Goal: Task Accomplishment & Management: Complete application form

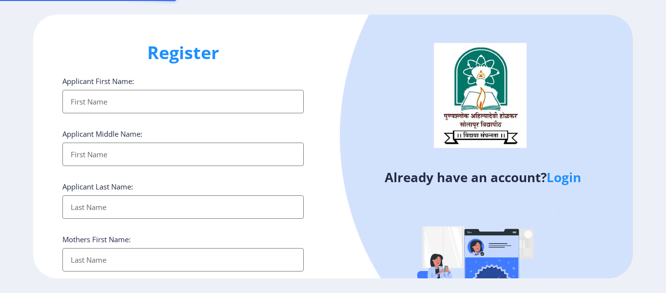
select select
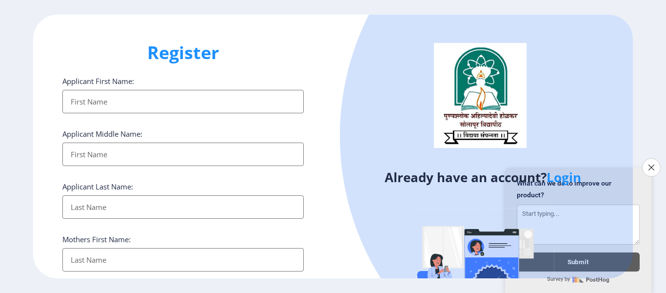
click at [154, 110] on input "Applicant First Name:" at bounding box center [182, 101] width 241 height 23
click at [118, 107] on input "Applicant First Name:" at bounding box center [182, 101] width 241 height 23
click at [648, 164] on icon "Close survey" at bounding box center [651, 167] width 6 height 6
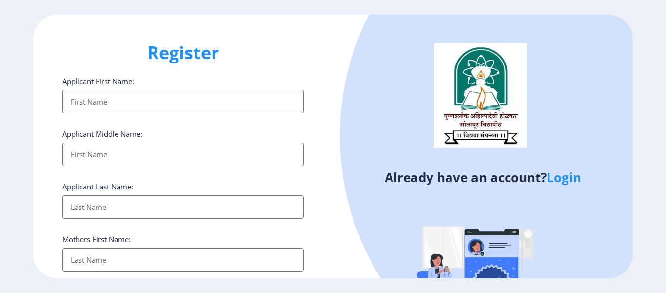
click at [99, 99] on input "Applicant First Name:" at bounding box center [182, 101] width 241 height 23
type input "[PERSON_NAME]"
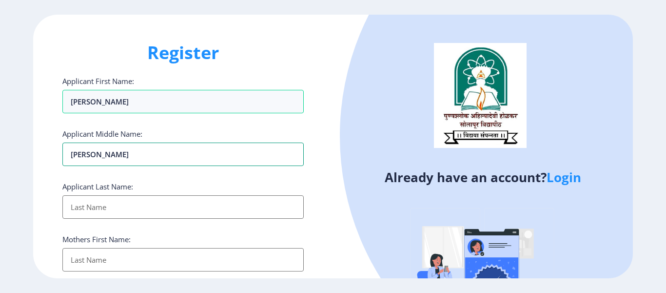
type input "[PERSON_NAME]"
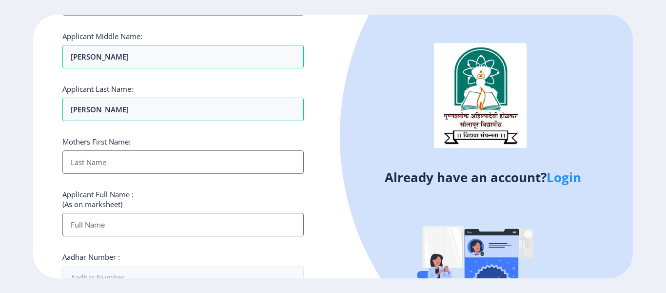
scroll to position [146, 0]
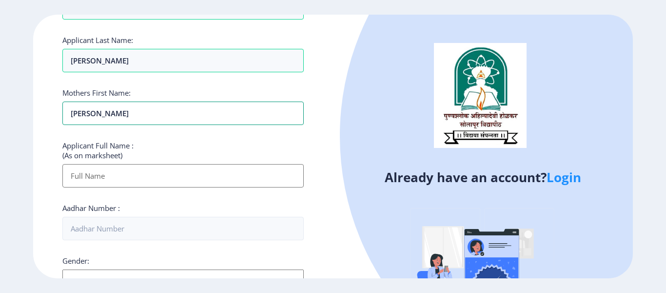
type input "PRAMILA"
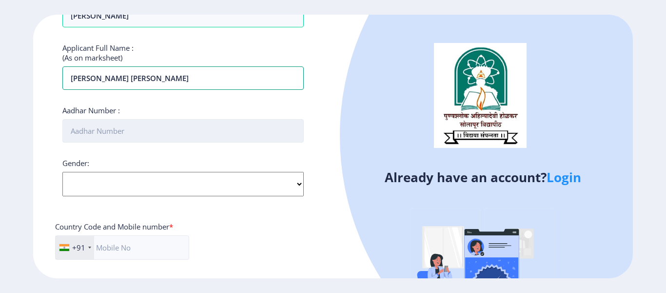
type input "[PERSON_NAME] [PERSON_NAME]"
click at [98, 128] on input "Aadhar Number :" at bounding box center [182, 130] width 241 height 23
click at [127, 132] on input "Aadhar Number :" at bounding box center [182, 130] width 241 height 23
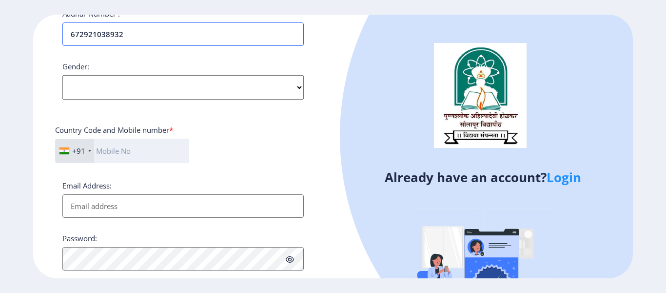
scroll to position [341, 0]
type input "672921038932"
click at [107, 95] on select "Select Gender Male Female Other" at bounding box center [182, 86] width 241 height 24
select select "[DEMOGRAPHIC_DATA]"
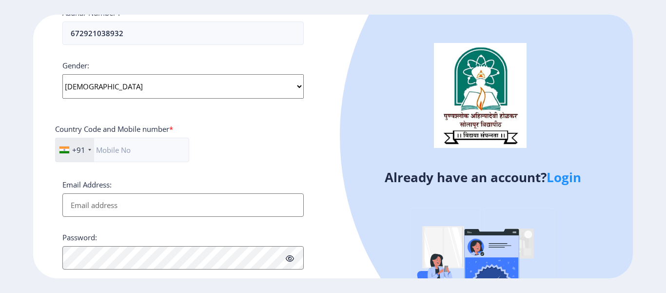
click at [62, 74] on select "Select Gender Male Female Other" at bounding box center [182, 86] width 241 height 24
click at [114, 153] on input "text" at bounding box center [122, 149] width 134 height 24
type input "7841081689"
type input "[EMAIL_ADDRESS][DOMAIN_NAME]"
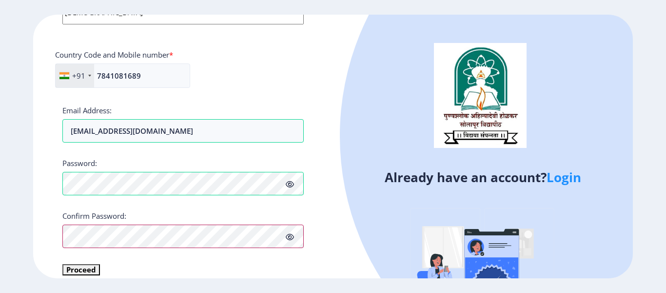
scroll to position [427, 0]
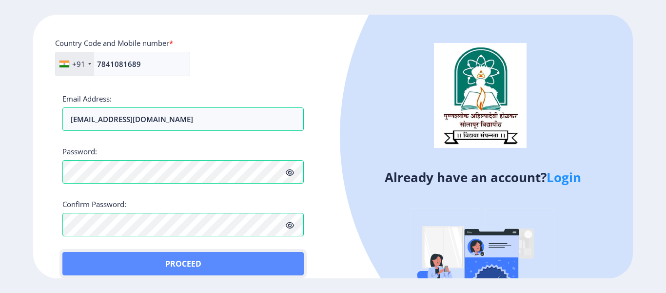
click at [86, 258] on button "Proceed" at bounding box center [182, 263] width 241 height 23
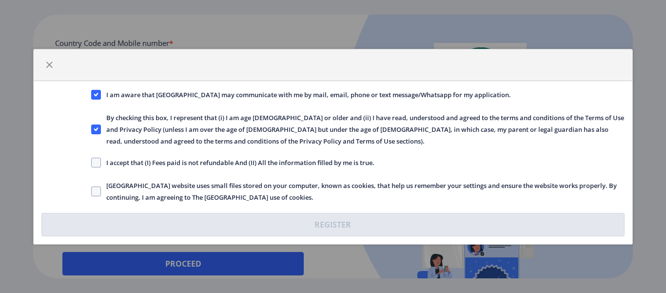
drag, startPoint x: 93, startPoint y: 161, endPoint x: 97, endPoint y: 174, distance: 13.4
click at [93, 162] on span at bounding box center [96, 162] width 10 height 10
click at [92, 162] on input "I accept that (I) Fees paid is not refundable And (II) All the information fill…" at bounding box center [91, 162] width 0 height 0
checkbox input "true"
click at [98, 189] on span at bounding box center [96, 191] width 10 height 10
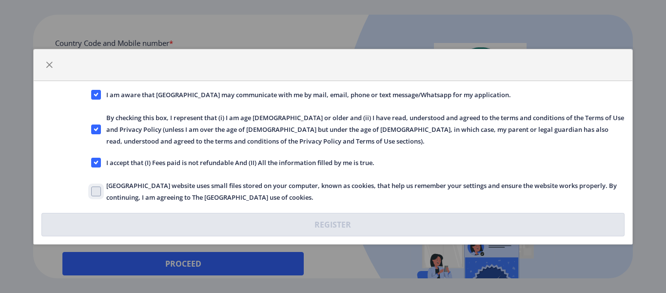
click at [92, 191] on input "Solapur University website uses small files stored on your computer, known as c…" at bounding box center [91, 191] width 0 height 0
checkbox input "true"
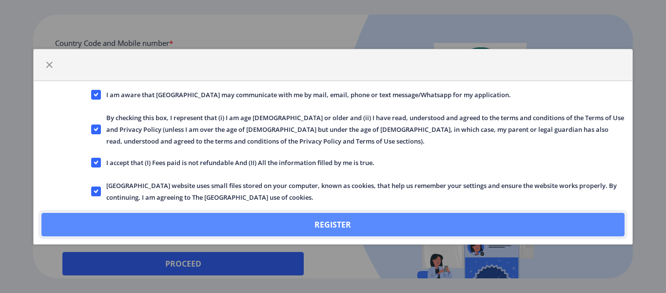
click at [338, 222] on button "Register" at bounding box center [332, 224] width 583 height 23
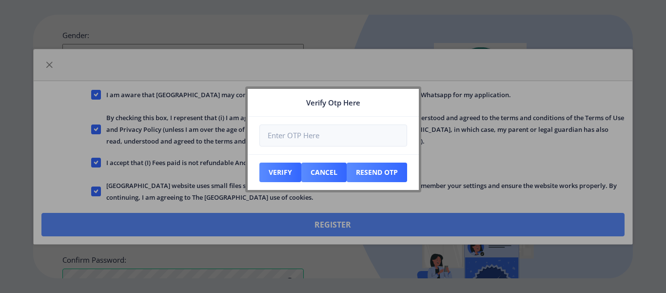
scroll to position [483, 0]
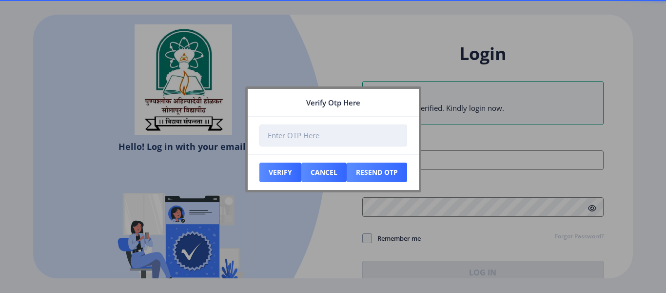
click at [286, 132] on input "number" at bounding box center [333, 135] width 148 height 22
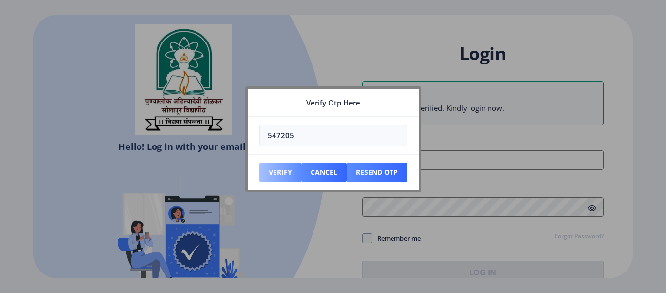
type input "547205"
click at [280, 171] on button "Verify" at bounding box center [280, 172] width 42 height 20
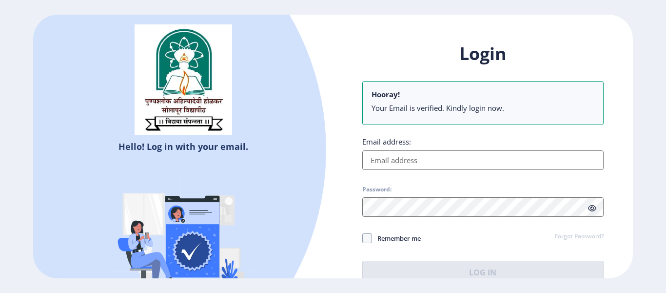
drag, startPoint x: 377, startPoint y: 163, endPoint x: 372, endPoint y: 163, distance: 5.4
click at [377, 163] on input "Email address:" at bounding box center [482, 160] width 241 height 20
paste input "d"
type input "[EMAIL_ADDRESS][DOMAIN_NAME]"
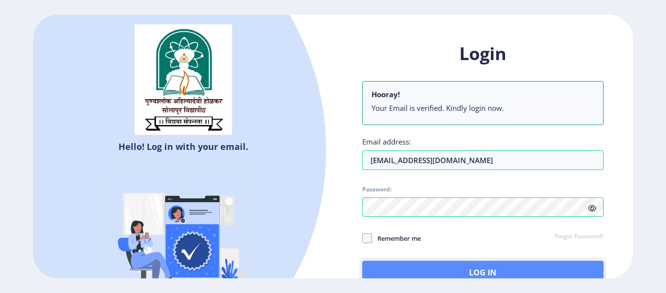
click at [452, 275] on button "Log In" at bounding box center [482, 271] width 241 height 23
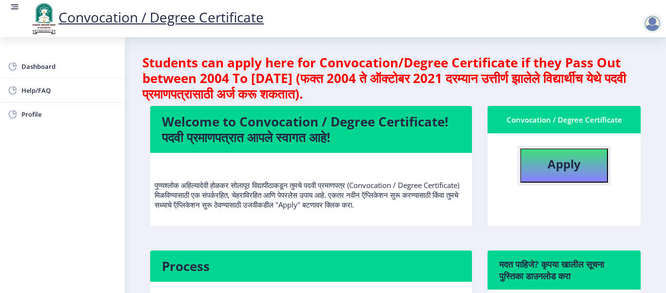
click at [568, 162] on b "Apply" at bounding box center [564, 164] width 33 height 16
select select
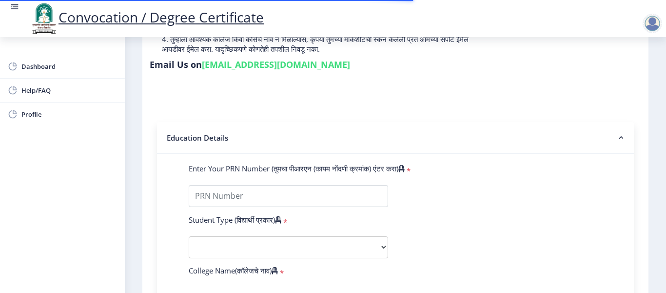
scroll to position [244, 0]
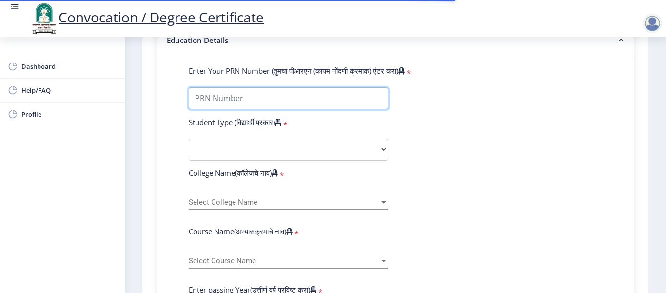
click at [213, 105] on input "Enter Your PRN Number (तुमचा पीआरएन (कायम नोंदणी क्रमांक) एंटर करा)" at bounding box center [288, 98] width 199 height 22
type input "2010032500280545"
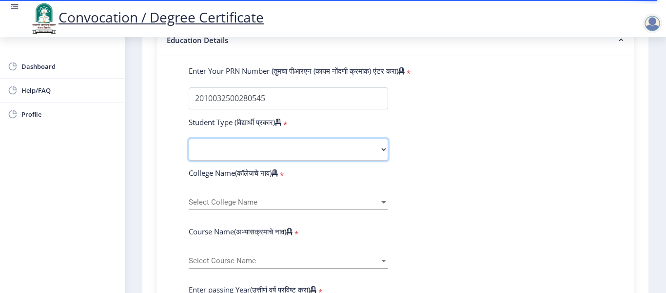
click at [250, 144] on select "Select Student Type Regular External" at bounding box center [288, 149] width 199 height 22
select select "Regular"
click at [189, 138] on select "Select Student Type Regular External" at bounding box center [288, 149] width 199 height 22
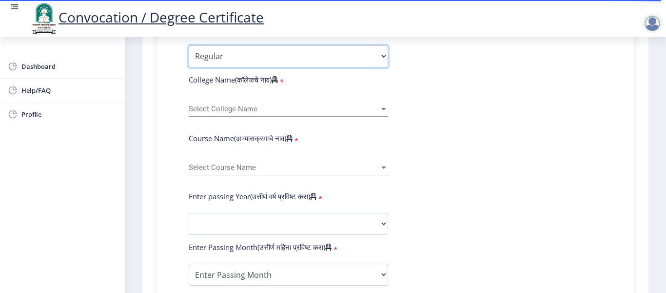
scroll to position [341, 0]
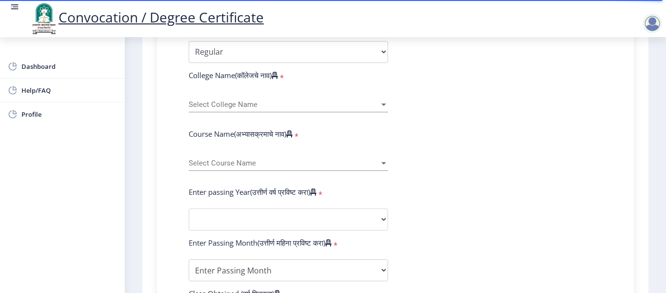
click at [215, 105] on span "Select College Name" at bounding box center [284, 104] width 191 height 8
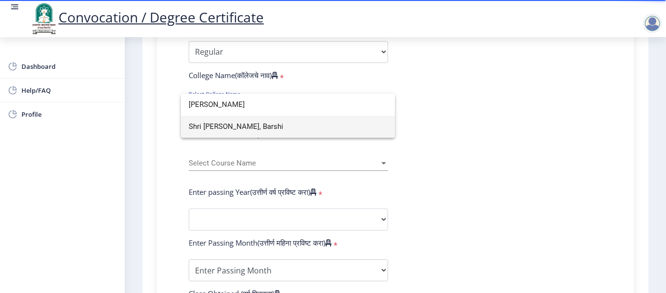
type input "shri shi"
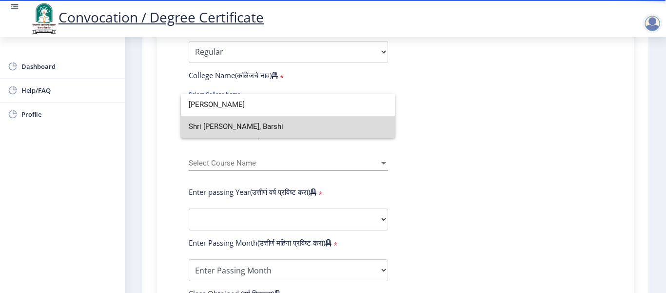
click at [231, 129] on span "Shri Shivaji Mahavidyalaya, Barshi" at bounding box center [288, 127] width 198 height 22
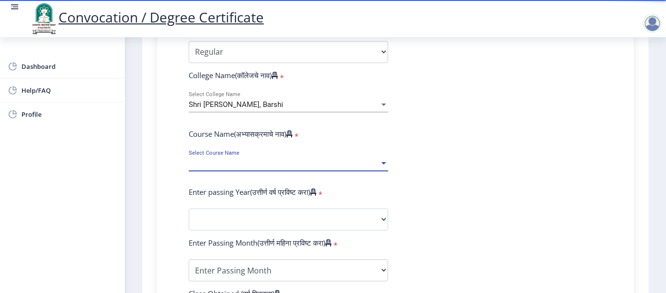
click at [231, 162] on span "Select Course Name" at bounding box center [284, 163] width 191 height 8
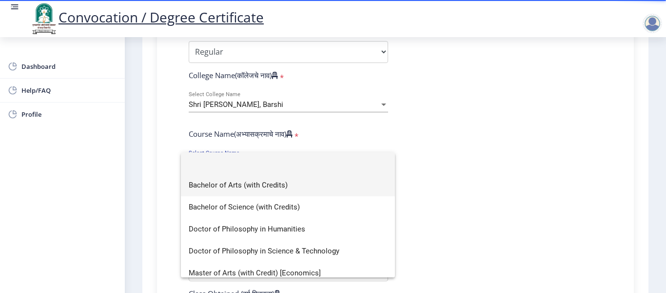
click at [236, 184] on span "Bachelor of Arts (with Credits)" at bounding box center [288, 185] width 198 height 22
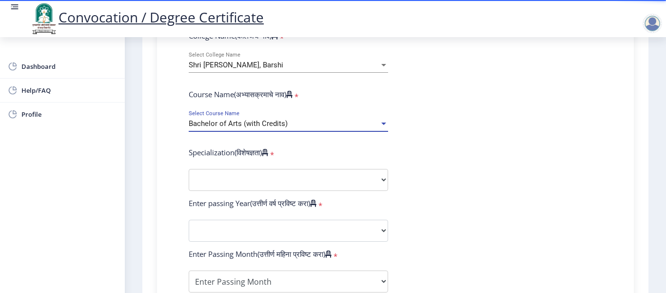
scroll to position [390, 0]
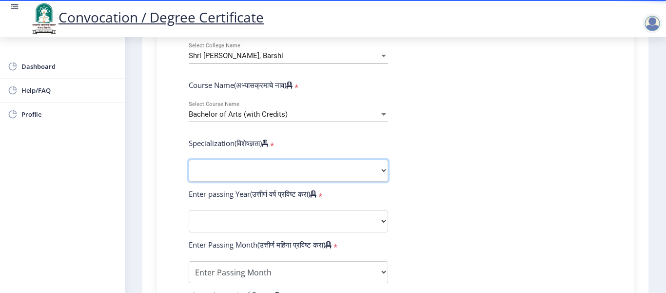
click at [223, 164] on select "Specialization English Geography Hindi Marathi Music Sanskrit Urdu Ancient Indi…" at bounding box center [288, 170] width 199 height 22
select select "English"
click at [189, 159] on select "Specialization English Geography Hindi Marathi Music Sanskrit Urdu Ancient Indi…" at bounding box center [288, 170] width 199 height 22
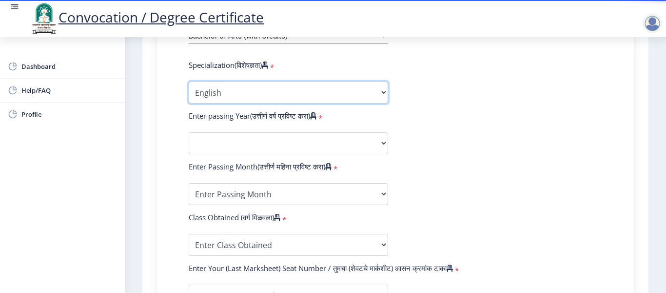
scroll to position [488, 0]
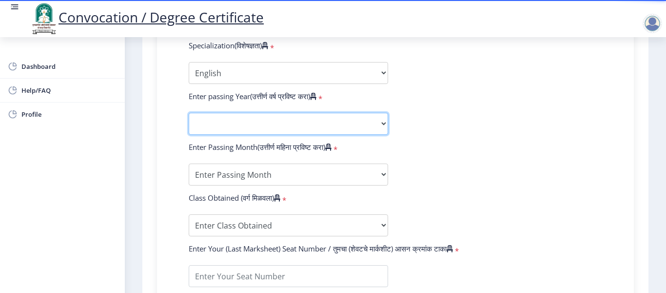
click at [235, 122] on select "2025 2024 2023 2022 2021 2020 2019 2018 2017 2016 2015 2014 2013 2012 2011 2010…" at bounding box center [288, 124] width 199 height 22
select select "2013"
click at [189, 113] on select "2025 2024 2023 2022 2021 2020 2019 2018 2017 2016 2015 2014 2013 2012 2011 2010…" at bounding box center [288, 124] width 199 height 22
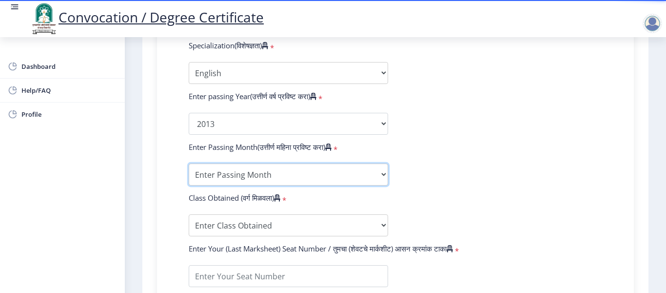
click at [218, 171] on select "Enter Passing Month March April May October November December" at bounding box center [288, 174] width 199 height 22
select select "March"
click at [189, 163] on select "Enter Passing Month March April May October November December" at bounding box center [288, 174] width 199 height 22
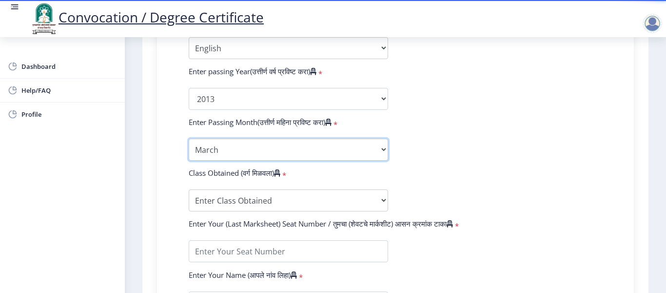
scroll to position [536, 0]
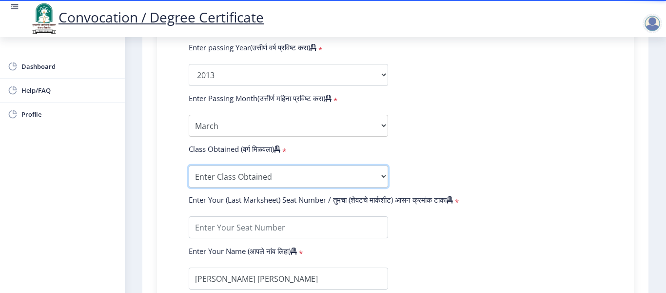
click at [228, 176] on select "Enter Class Obtained FIRST CLASS WITH DISTINCTION FIRST CLASS HIGHER SECOND CLA…" at bounding box center [288, 176] width 199 height 22
select select "FIRST CLASS"
click at [189, 165] on select "Enter Class Obtained FIRST CLASS WITH DISTINCTION FIRST CLASS HIGHER SECOND CLA…" at bounding box center [288, 176] width 199 height 22
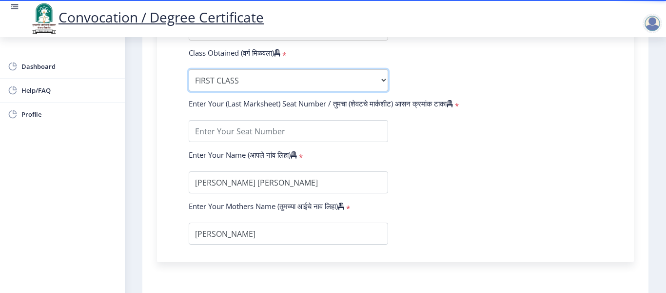
scroll to position [634, 0]
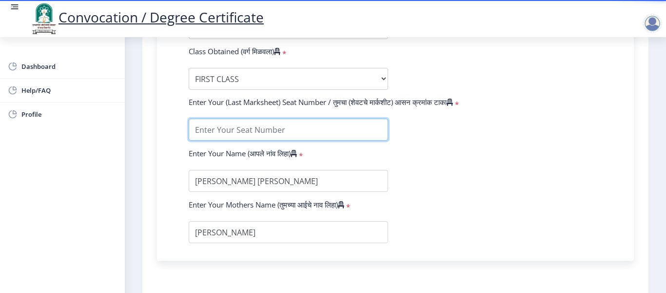
click at [221, 134] on input "textarea" at bounding box center [288, 129] width 199 height 22
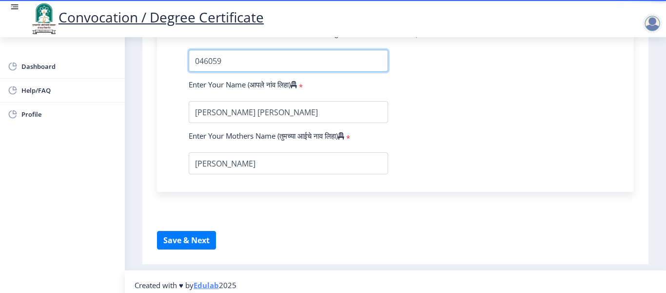
scroll to position [709, 0]
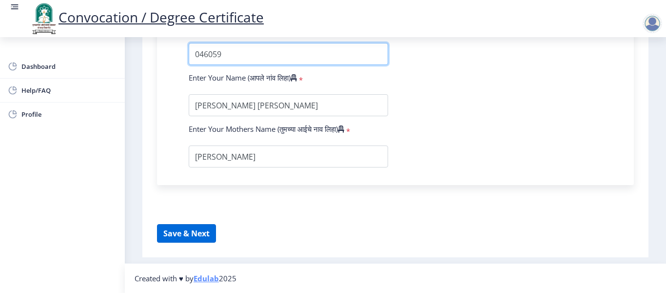
type input "046059"
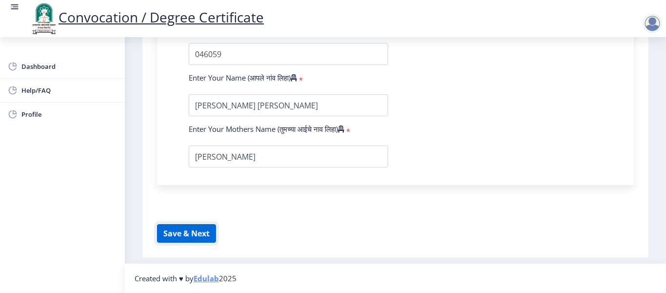
click at [184, 230] on button "Save & Next" at bounding box center [186, 233] width 59 height 19
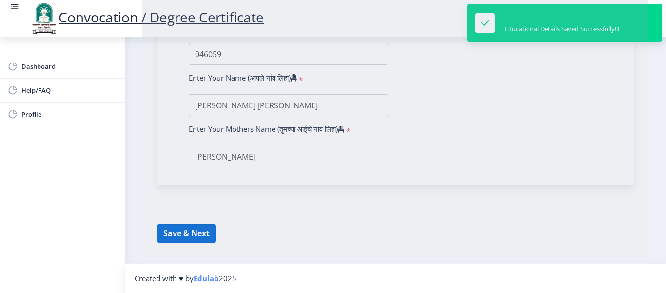
select select
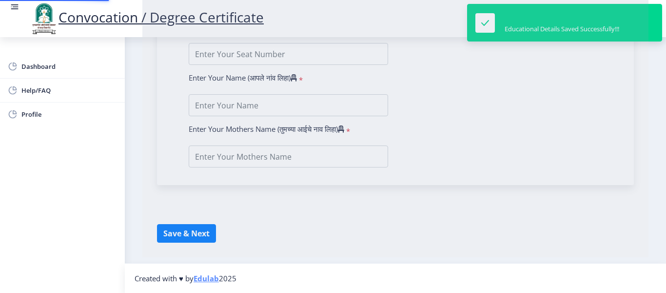
type input "[PERSON_NAME] [PERSON_NAME]"
type input "PRAMILA"
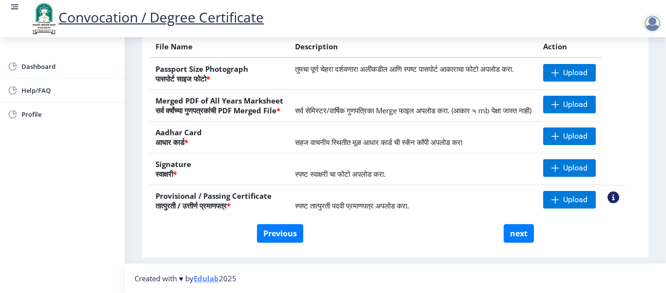
scroll to position [151, 0]
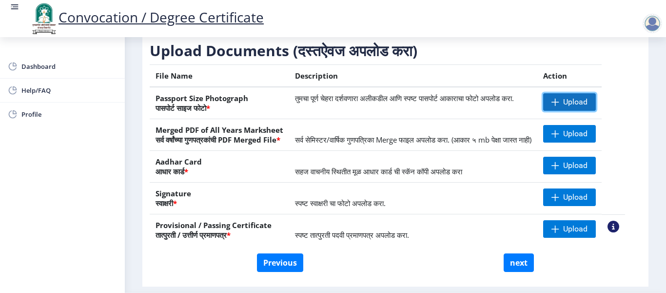
click at [577, 107] on span "Upload" at bounding box center [575, 102] width 24 height 10
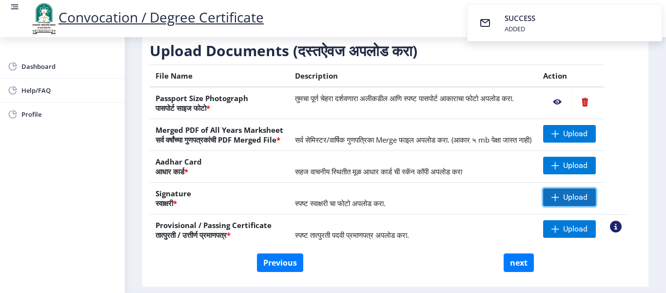
click at [559, 201] on span at bounding box center [555, 197] width 8 height 8
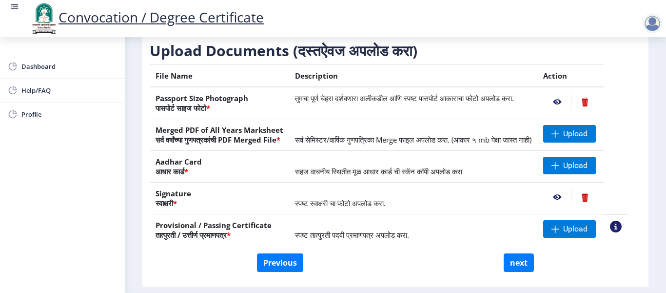
click at [80, 216] on div "Dashboard Help/FAQ Profile" at bounding box center [62, 164] width 125 height 255
click at [50, 204] on div "Dashboard Help/FAQ Profile" at bounding box center [62, 164] width 125 height 255
click at [588, 138] on span "Upload" at bounding box center [575, 134] width 24 height 10
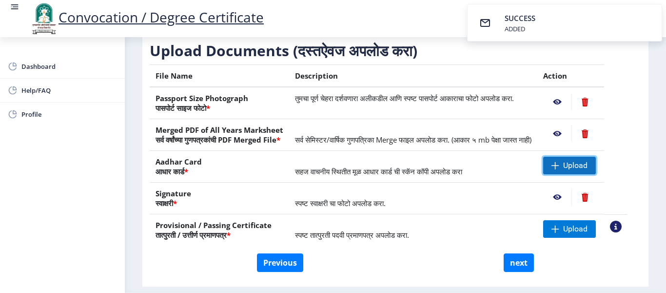
click at [574, 174] on span "Upload" at bounding box center [569, 166] width 53 height 18
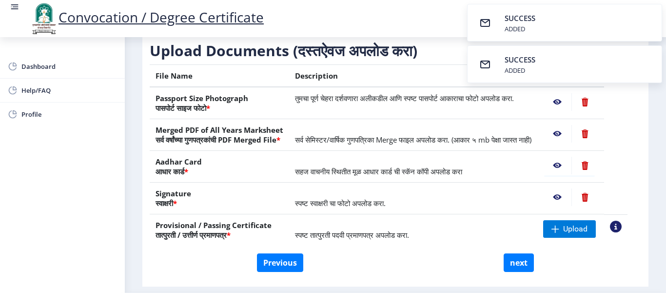
scroll to position [200, 0]
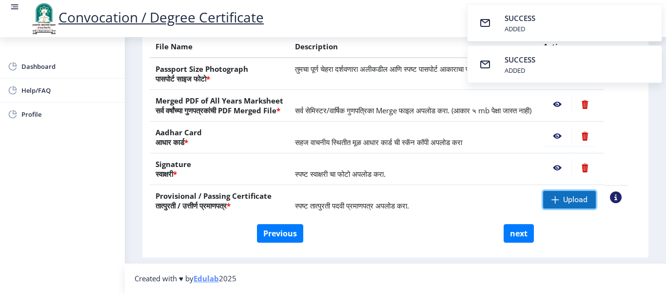
click at [583, 203] on span "Upload" at bounding box center [575, 200] width 24 height 10
click at [516, 233] on button "next" at bounding box center [519, 233] width 30 height 19
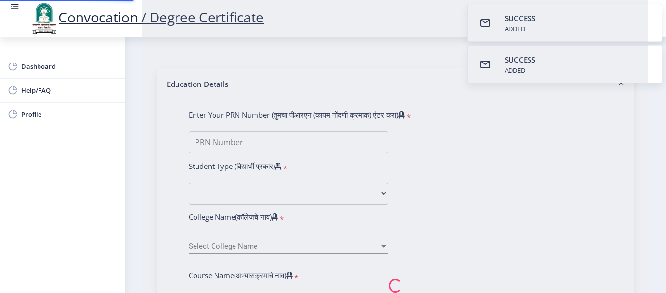
select select
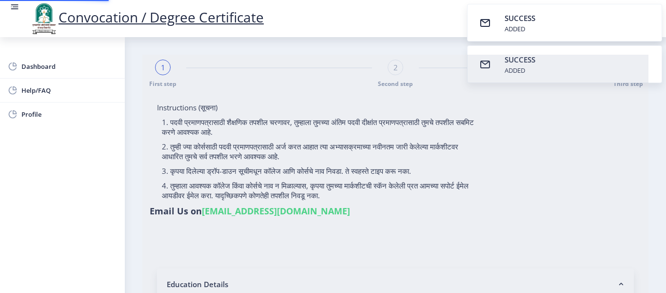
select select
type input "[PERSON_NAME] [PERSON_NAME]"
type input "PRAMILA"
type input "2010032500280545"
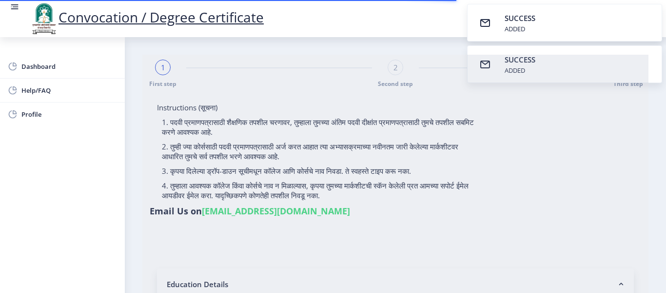
select select "Regular"
select select "2013"
select select "March"
select select "FIRST CLASS"
type input "046059"
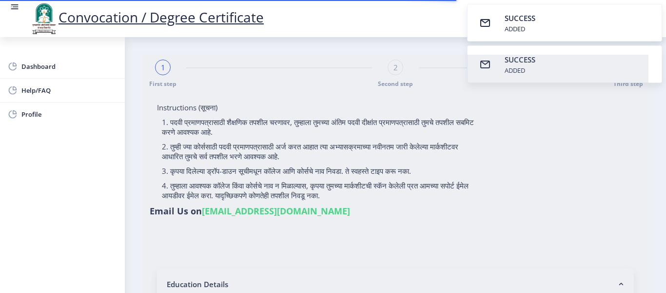
select select "English"
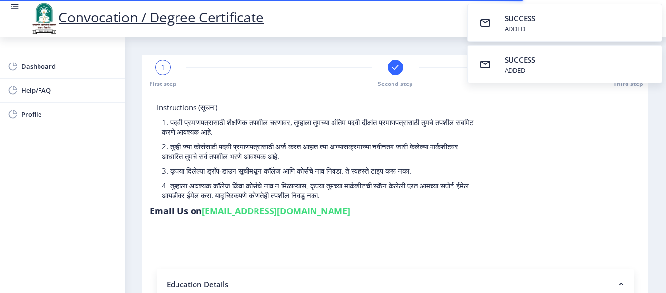
select select
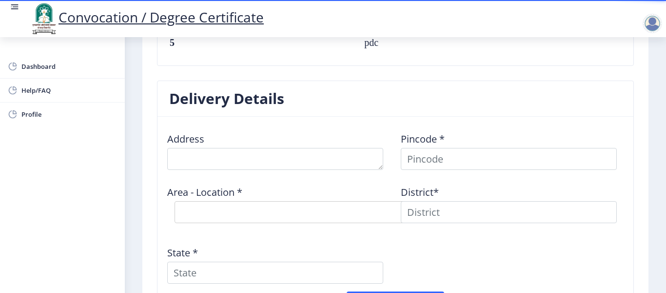
scroll to position [780, 0]
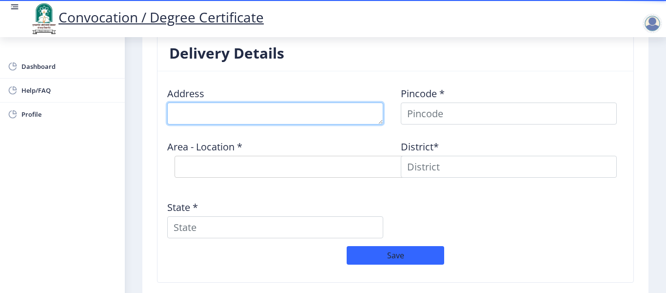
click at [208, 118] on textarea at bounding box center [275, 113] width 216 height 22
type textarea "1078 RAUT GALLI KASBA PETH BARSHI"
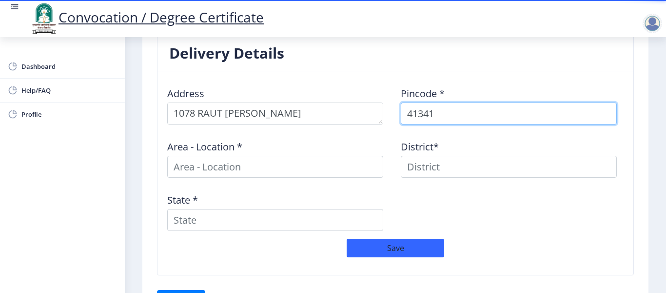
type input "413411"
select select
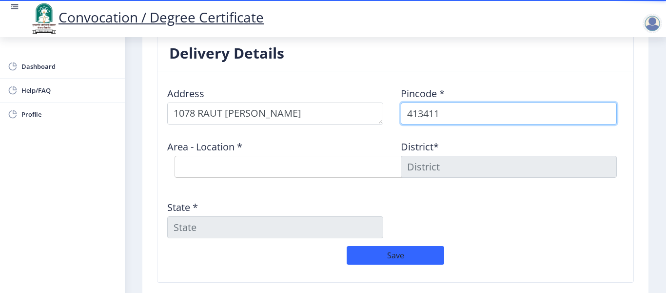
type input "413411"
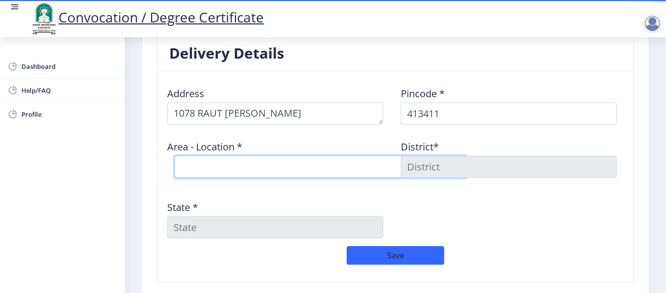
click at [268, 166] on select "Select Area Location K.V.Nagar Barshi S.O" at bounding box center [321, 167] width 293 height 22
select select "1: Object"
click at [175, 156] on select "Select Area Location K.V.Nagar Barshi S.O" at bounding box center [321, 167] width 293 height 22
type input "SOLAPUR"
type input "Maharashtra"
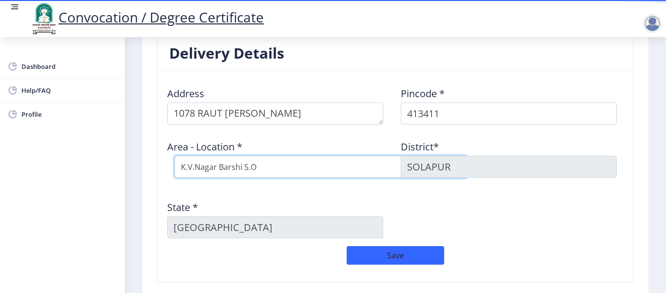
scroll to position [853, 0]
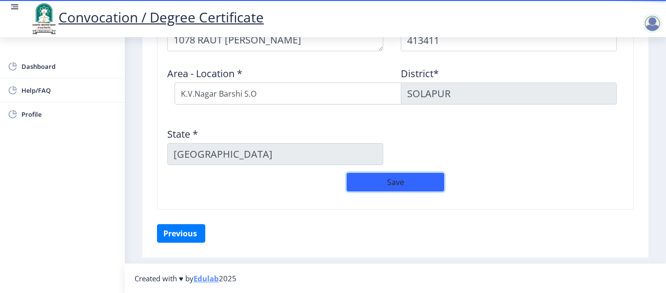
click at [402, 180] on button "Save" at bounding box center [396, 182] width 98 height 19
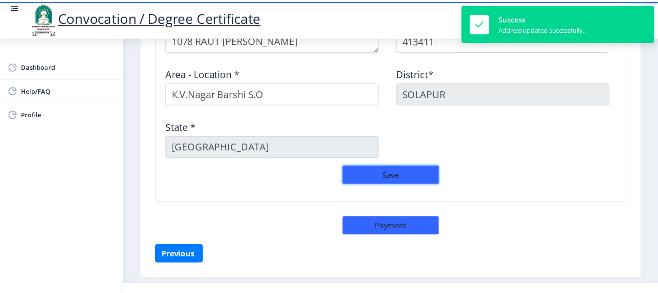
scroll to position [874, 0]
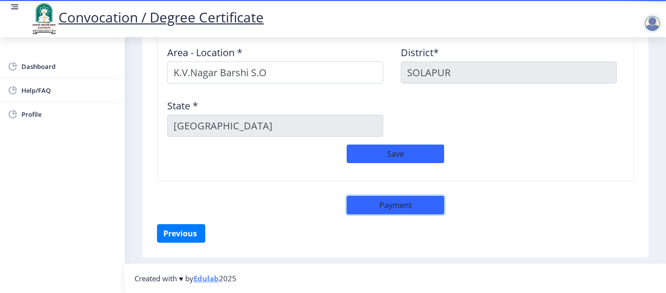
click at [393, 211] on button "Payment" at bounding box center [396, 205] width 98 height 19
select select "sealed"
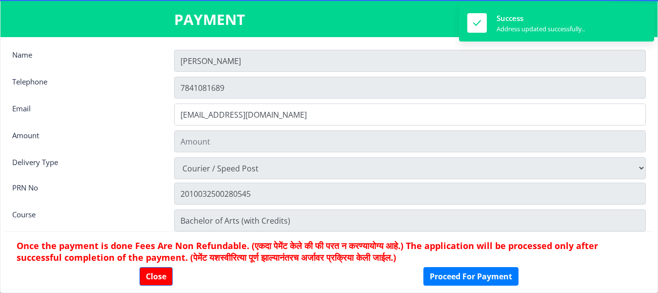
type input "1885"
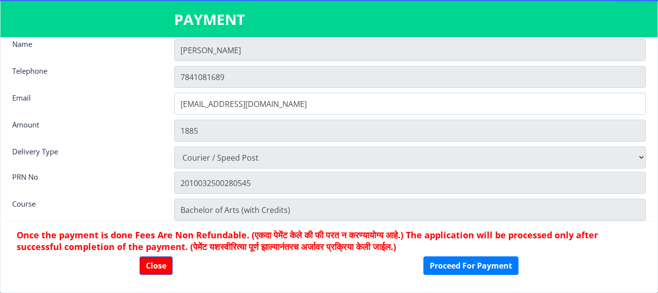
scroll to position [14, 0]
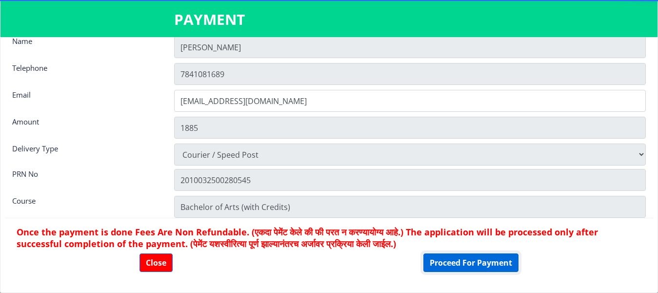
click at [438, 268] on button "Proceed For Payment" at bounding box center [470, 262] width 95 height 19
click at [286, 151] on select "Physically Attending Courier / Speed Post" at bounding box center [409, 154] width 471 height 22
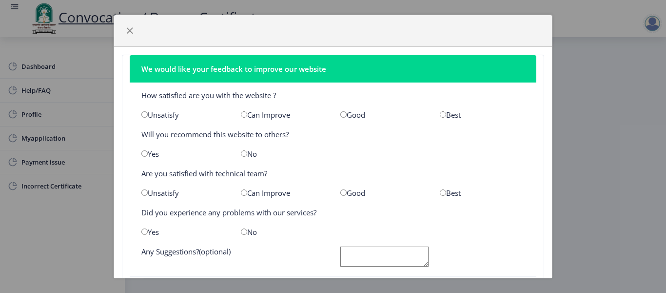
click at [440, 117] on input "radio" at bounding box center [443, 114] width 6 height 6
radio input "true"
click at [440, 191] on input "radio" at bounding box center [443, 192] width 6 height 6
radio input "true"
click at [241, 233] on input "radio" at bounding box center [244, 231] width 6 height 6
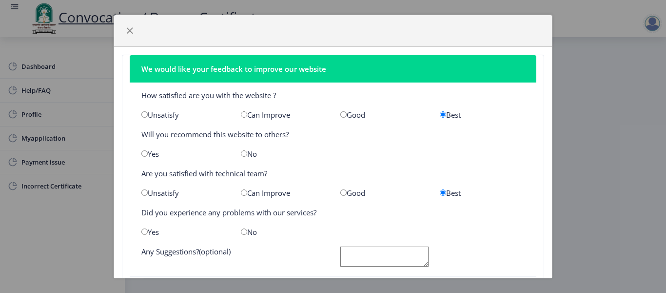
radio input "true"
click at [241, 154] on input "radio" at bounding box center [244, 153] width 6 height 6
radio input "true"
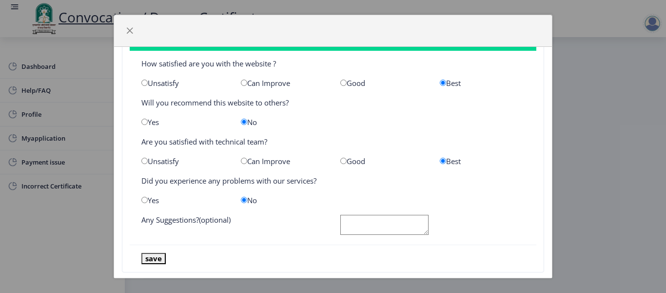
scroll to position [49, 0]
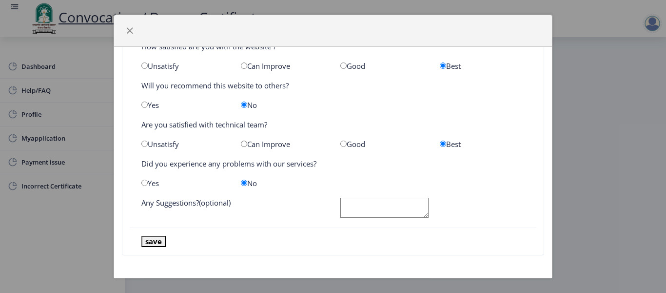
click at [371, 205] on textarea at bounding box center [384, 207] width 88 height 20
type textarea "OK"
click at [156, 240] on button "save" at bounding box center [153, 241] width 24 height 11
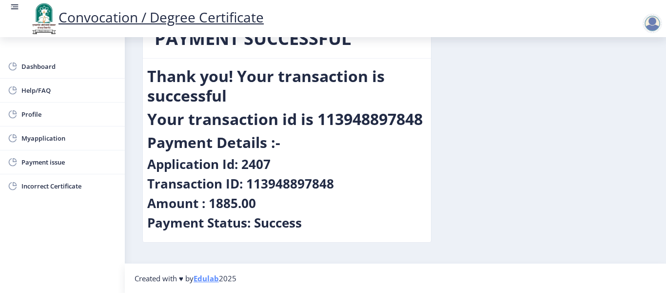
scroll to position [0, 0]
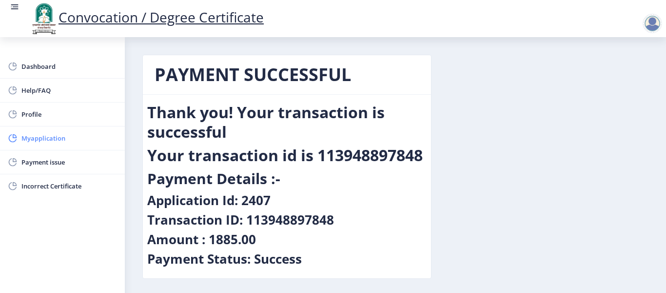
click at [42, 141] on span "Myapplication" at bounding box center [69, 138] width 96 height 12
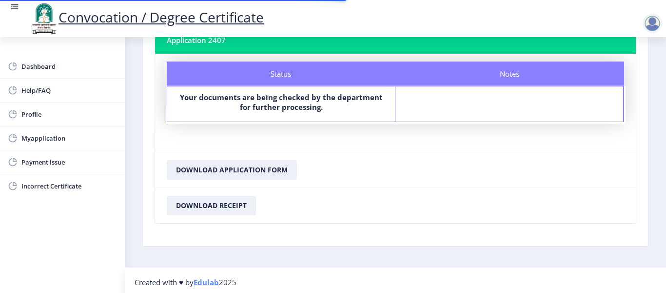
scroll to position [76, 0]
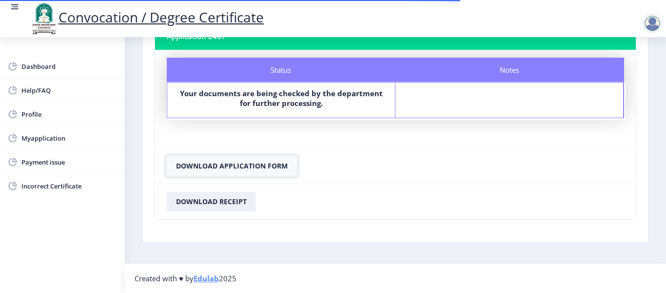
click at [218, 168] on button "Download Application Form" at bounding box center [232, 166] width 130 height 20
click at [209, 199] on button "Download Receipt" at bounding box center [211, 202] width 89 height 20
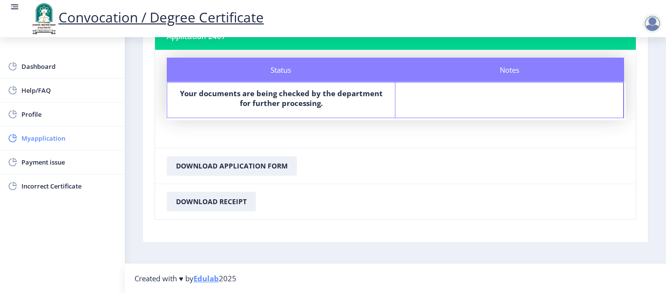
click at [44, 140] on span "Myapplication" at bounding box center [69, 138] width 96 height 12
click at [37, 135] on span "Myapplication" at bounding box center [69, 138] width 96 height 12
click at [34, 108] on link "Profile" at bounding box center [62, 113] width 125 height 23
select select
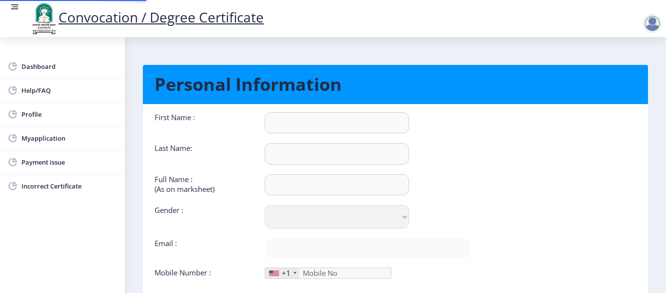
type input "[PERSON_NAME]"
type input "[PERSON_NAME] [PERSON_NAME]"
select select "[DEMOGRAPHIC_DATA]"
type input "[EMAIL_ADDRESS][DOMAIN_NAME]"
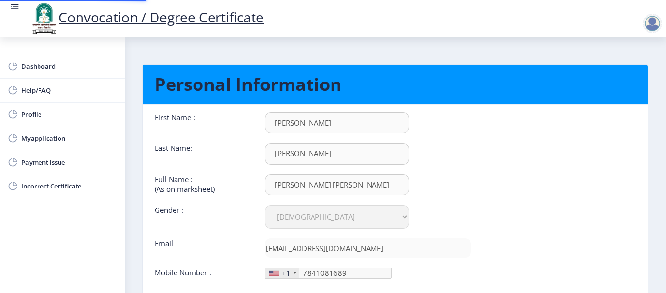
type input "[PHONE_NUMBER]"
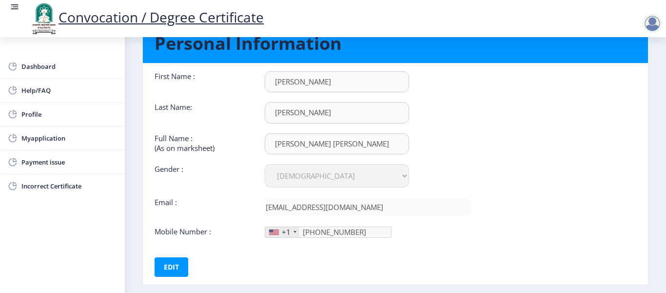
scroll to position [93, 0]
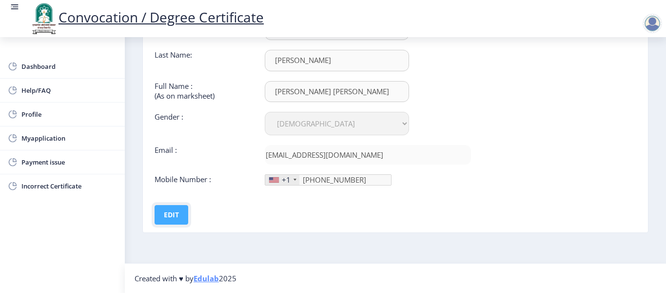
click at [166, 213] on button "Edit" at bounding box center [172, 215] width 34 height 20
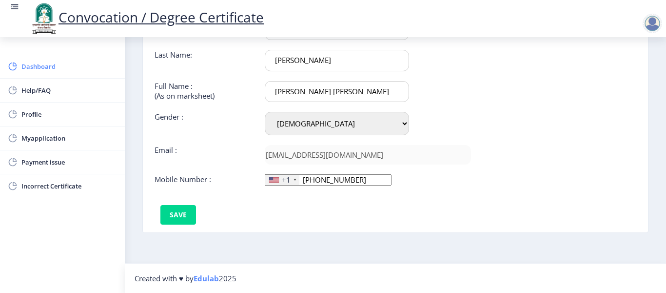
click at [41, 68] on span "Dashboard" at bounding box center [69, 66] width 96 height 12
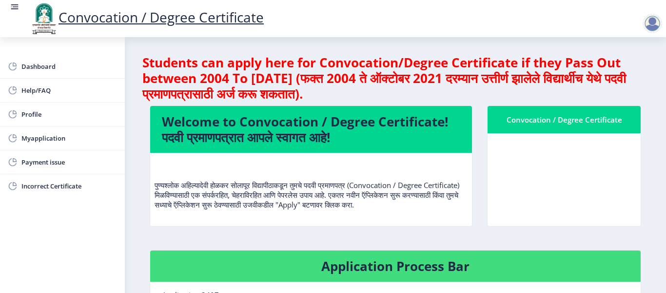
click at [537, 122] on div "Convocation / Degree Certificate" at bounding box center [564, 120] width 130 height 12
click at [569, 122] on div "Convocation / Degree Certificate" at bounding box center [564, 120] width 130 height 12
click at [41, 141] on span "Myapplication" at bounding box center [69, 138] width 96 height 12
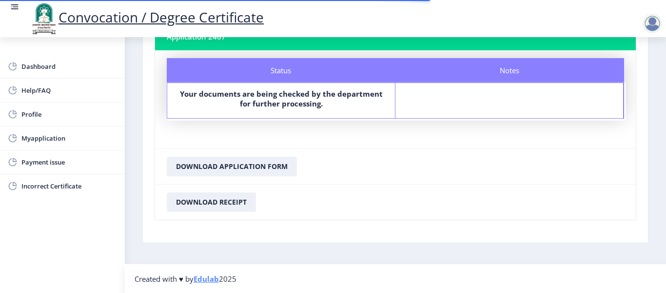
scroll to position [76, 0]
click at [651, 24] on div at bounding box center [653, 24] width 20 height 20
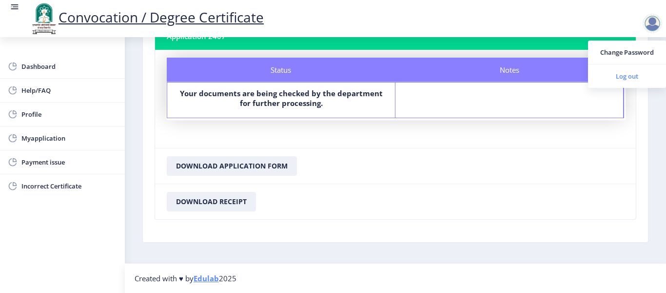
click at [622, 72] on span "Log out" at bounding box center [627, 76] width 62 height 12
